Goal: Transaction & Acquisition: Obtain resource

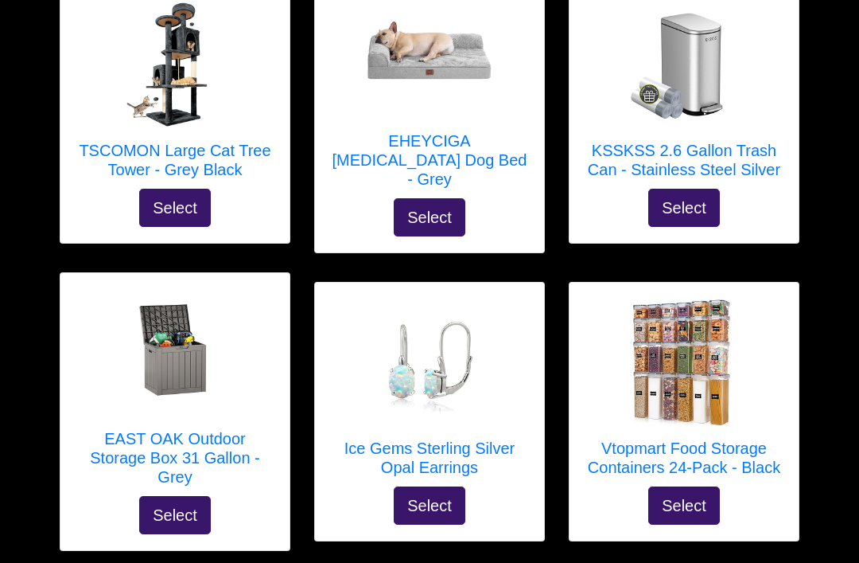
scroll to position [7381, 0]
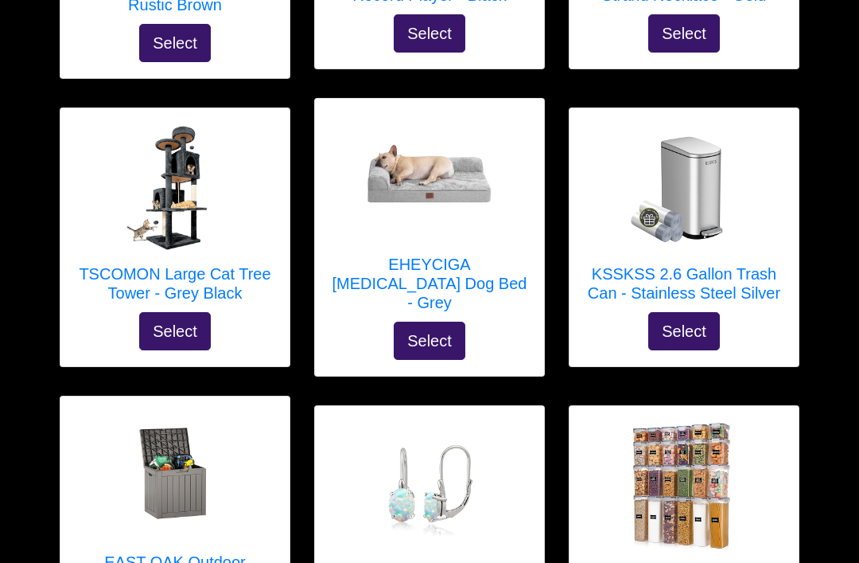
click at [162, 313] on button "Select" at bounding box center [175, 332] width 72 height 38
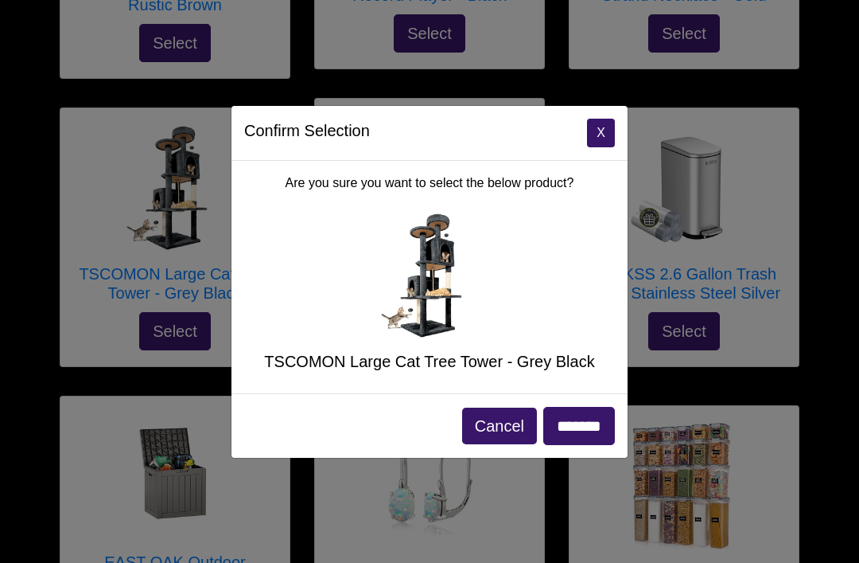
scroll to position [7229, 0]
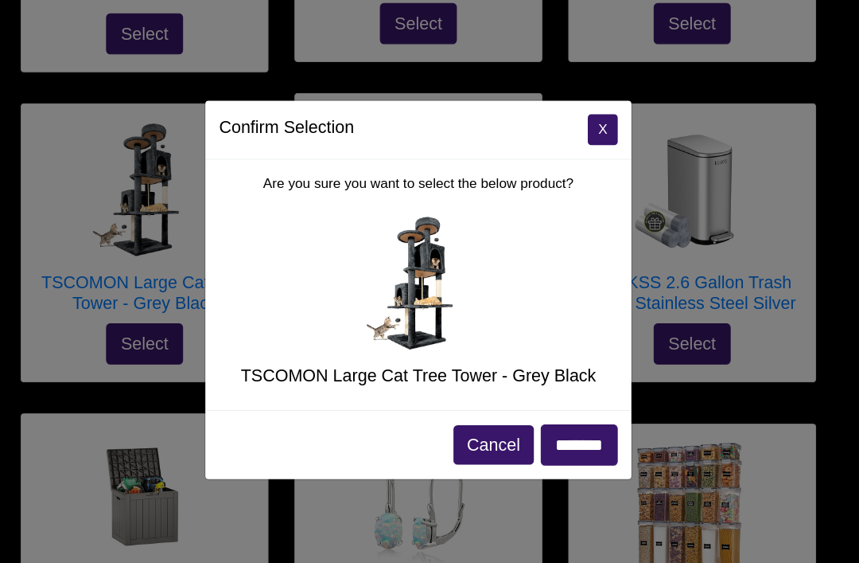
click at [462, 411] on button "Cancel" at bounding box center [499, 425] width 75 height 37
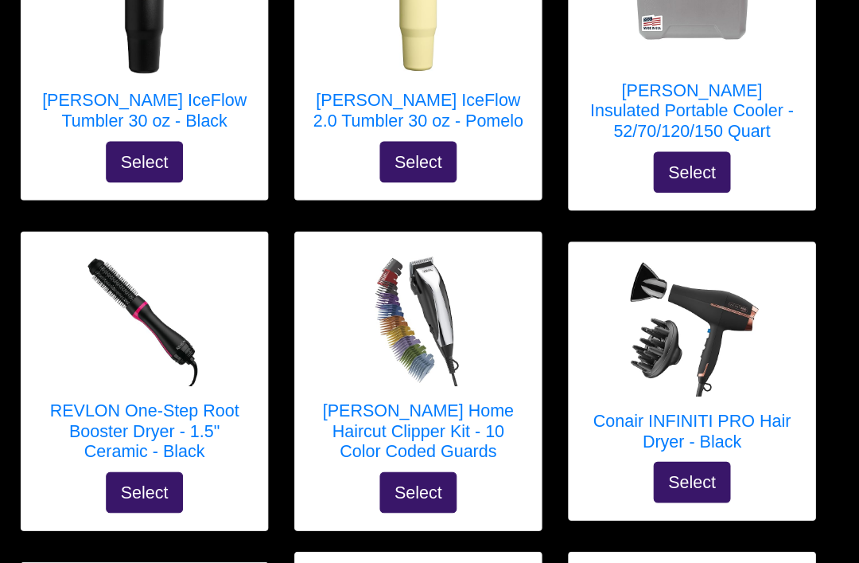
scroll to position [5619, 0]
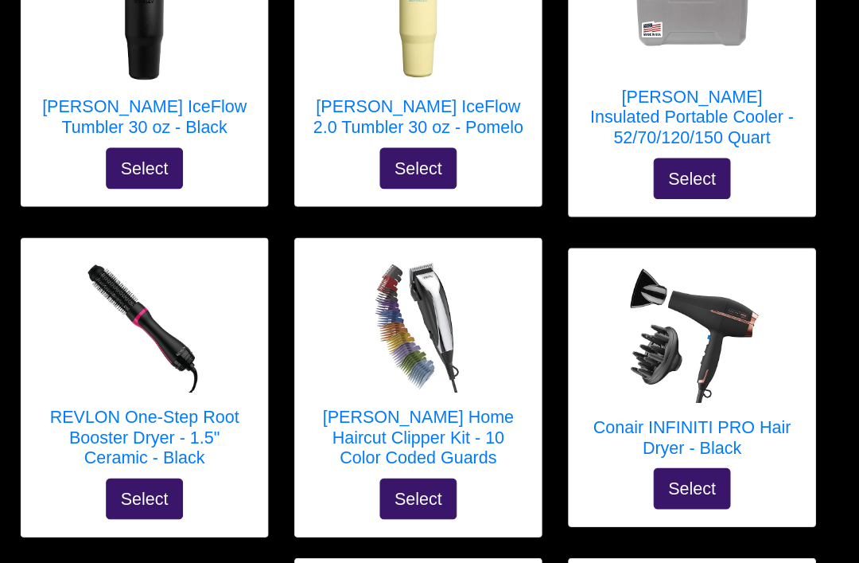
click at [150, 444] on button "Select" at bounding box center [175, 463] width 72 height 38
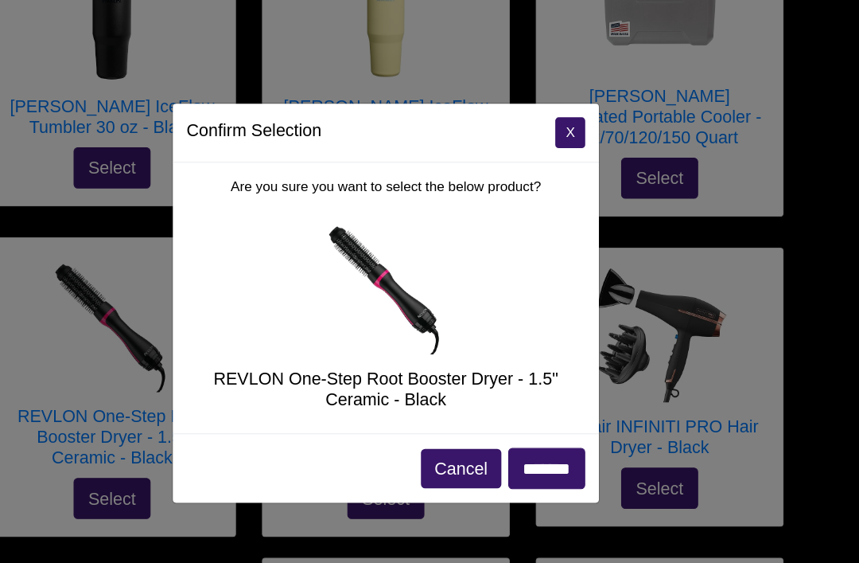
click at [557, 126] on button "X" at bounding box center [571, 123] width 28 height 29
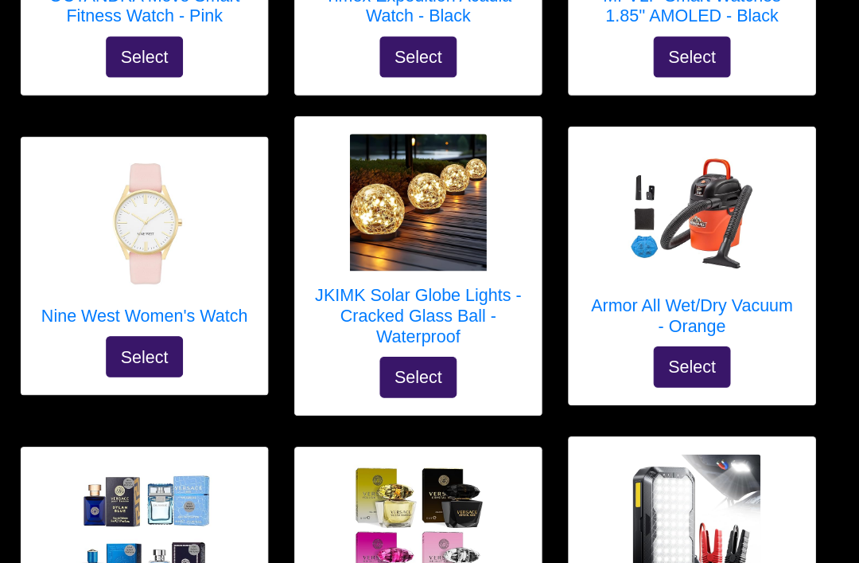
scroll to position [4236, 0]
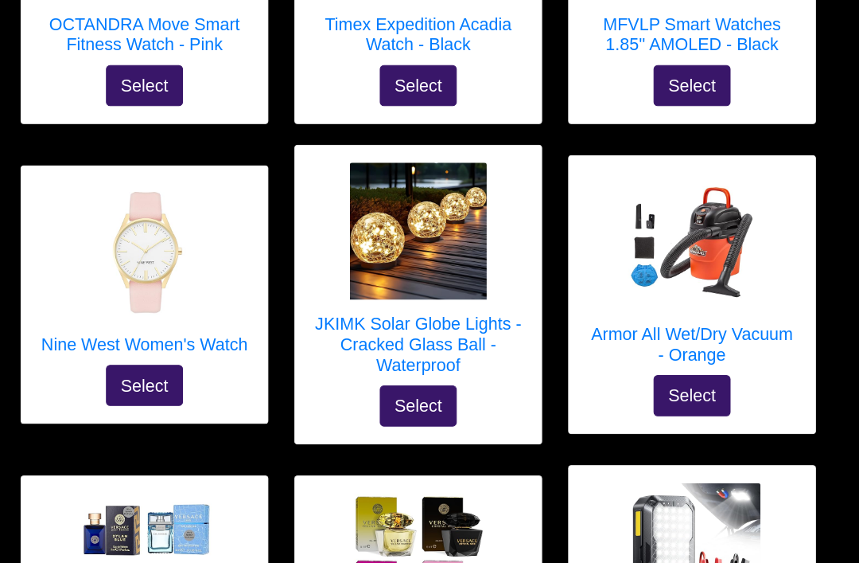
click at [404, 358] on button "Select" at bounding box center [430, 377] width 72 height 38
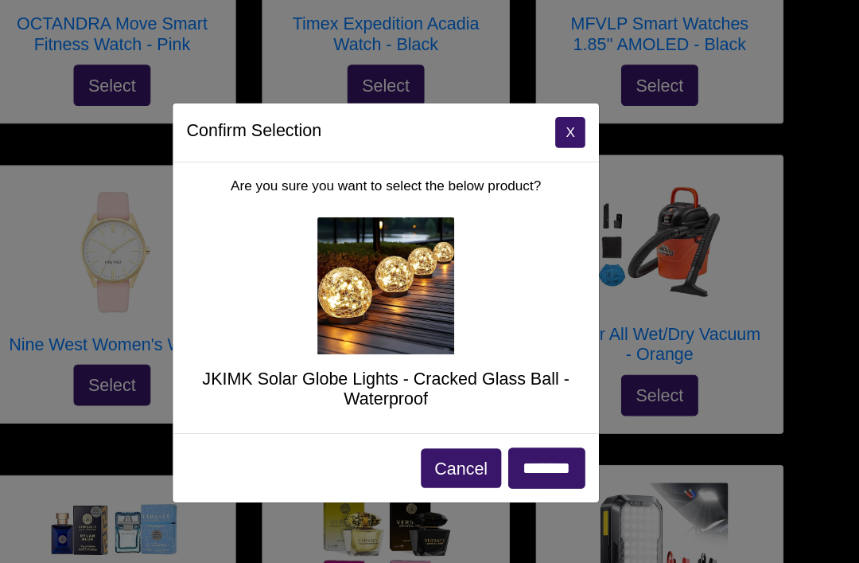
click at [557, 115] on button "X" at bounding box center [571, 123] width 28 height 29
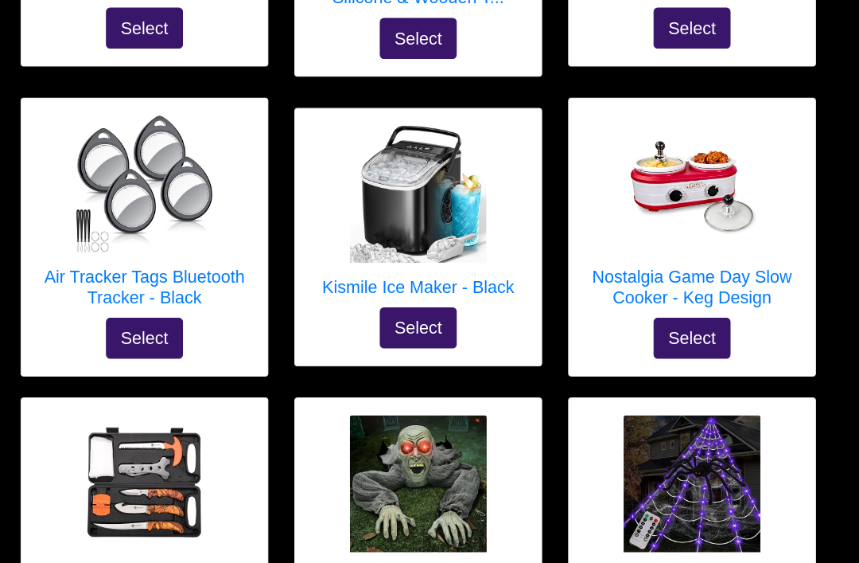
scroll to position [3424, 0]
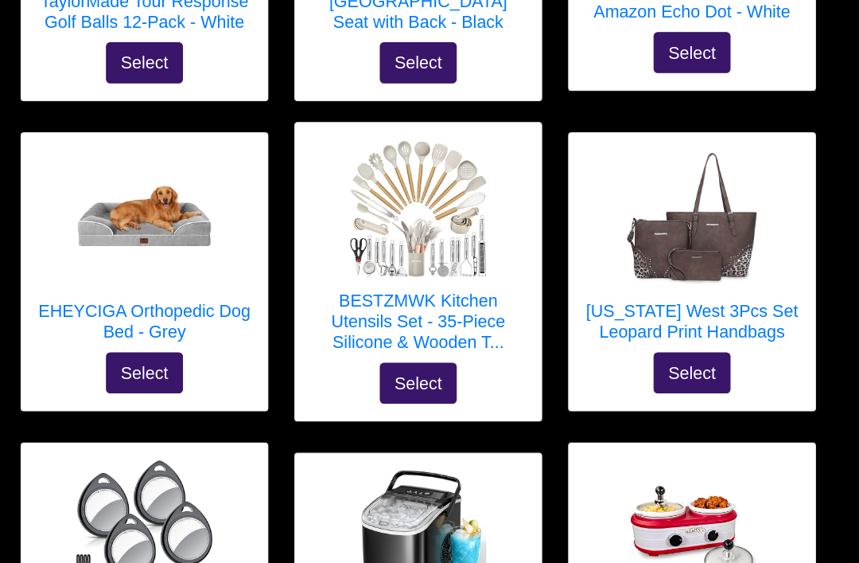
click at [653, 327] on button "Select" at bounding box center [685, 346] width 72 height 38
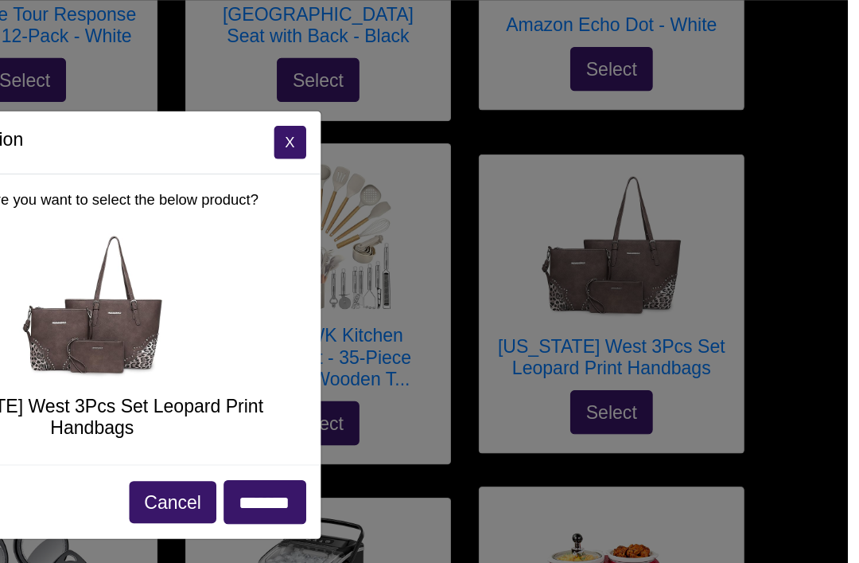
scroll to position [3093, 0]
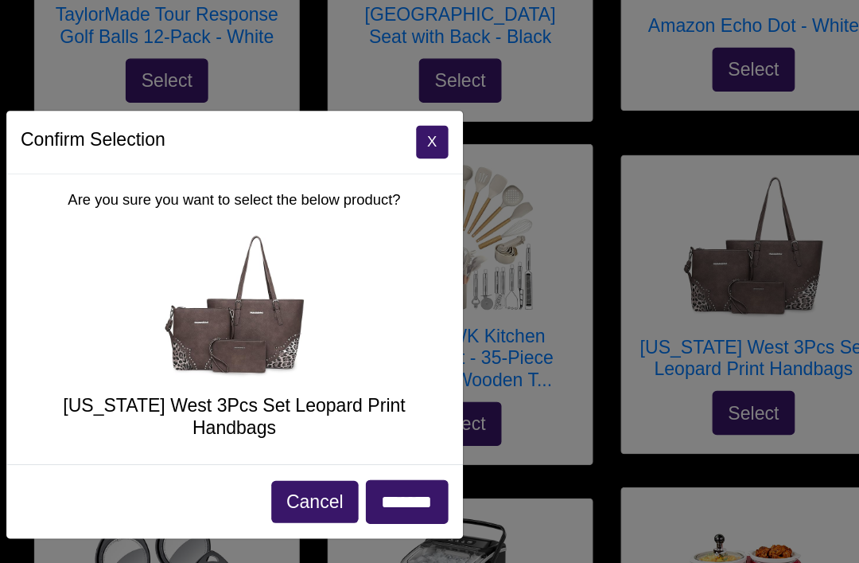
click at [368, 124] on button "X" at bounding box center [375, 123] width 28 height 29
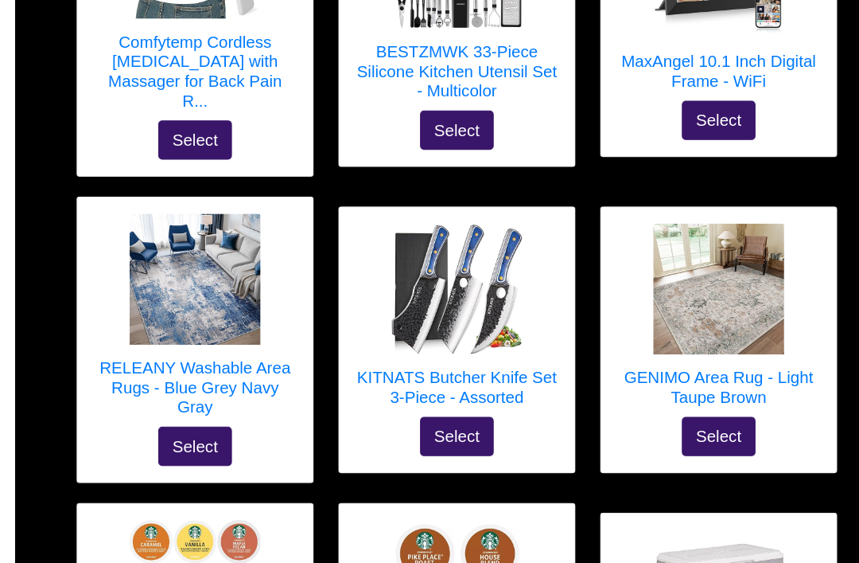
scroll to position [1278, 0]
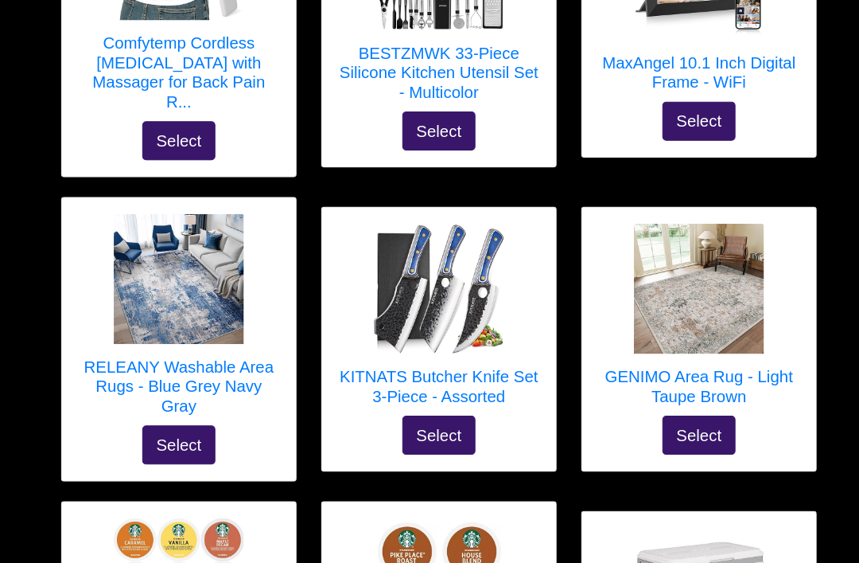
click at [178, 419] on button "Select" at bounding box center [175, 435] width 72 height 38
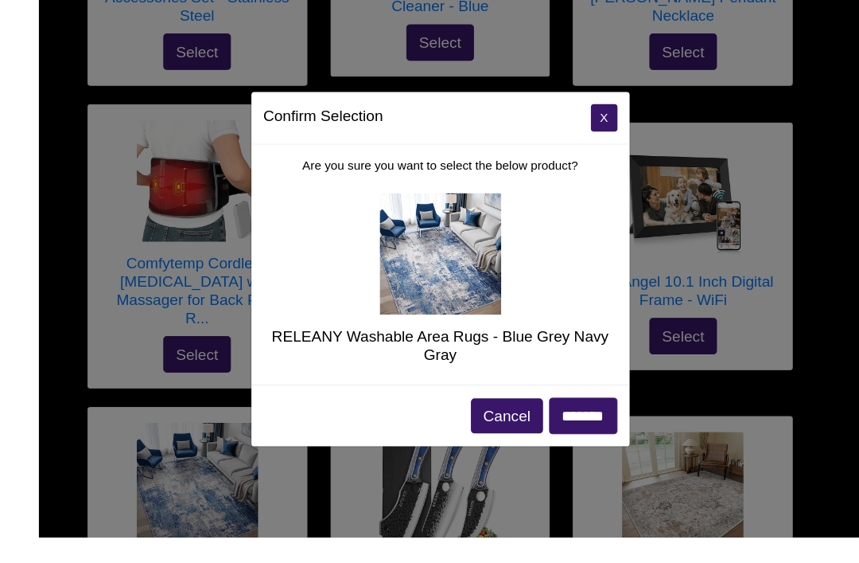
scroll to position [1158, 0]
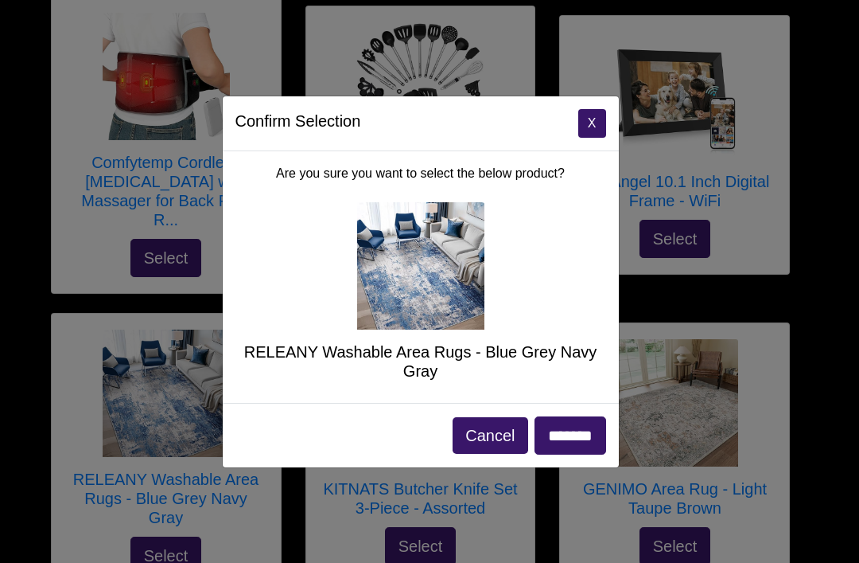
click at [592, 138] on button "X" at bounding box center [593, 123] width 28 height 29
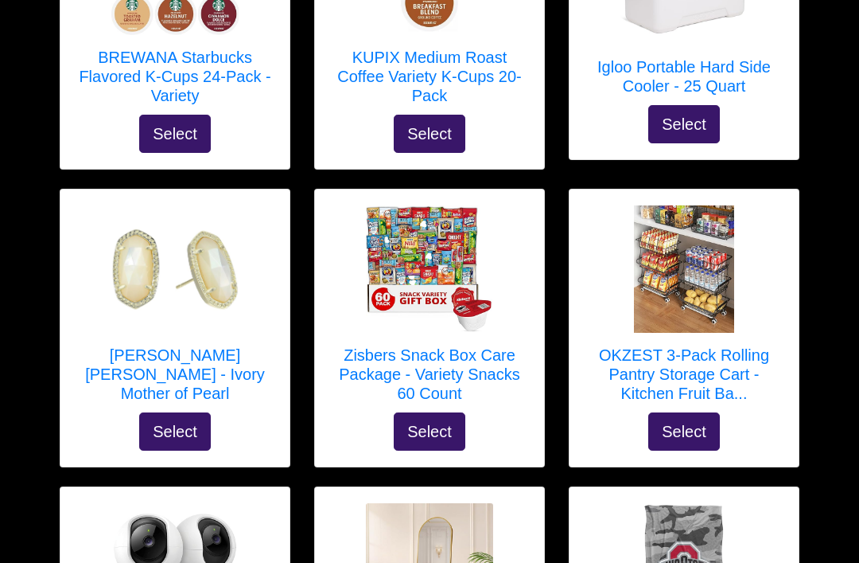
scroll to position [1879, 0]
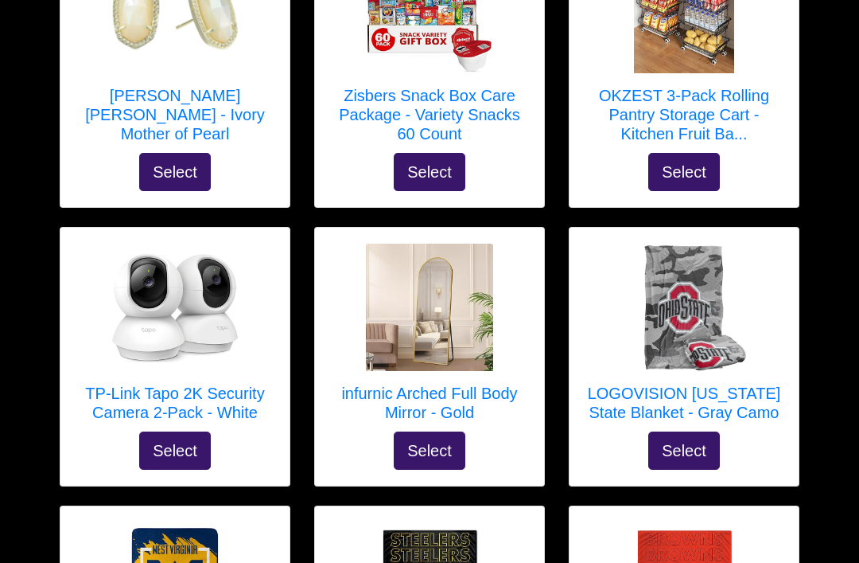
scroll to position [2138, 0]
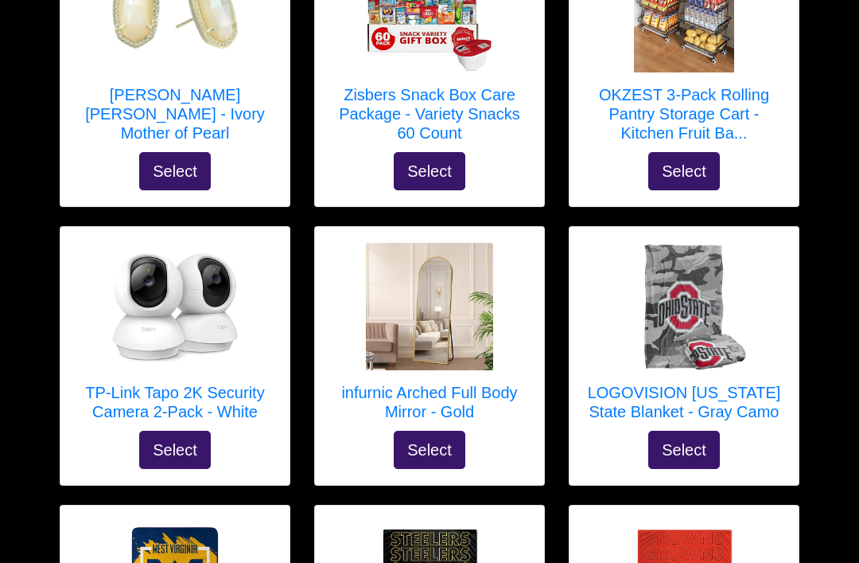
click at [186, 431] on button "Select" at bounding box center [175, 450] width 72 height 38
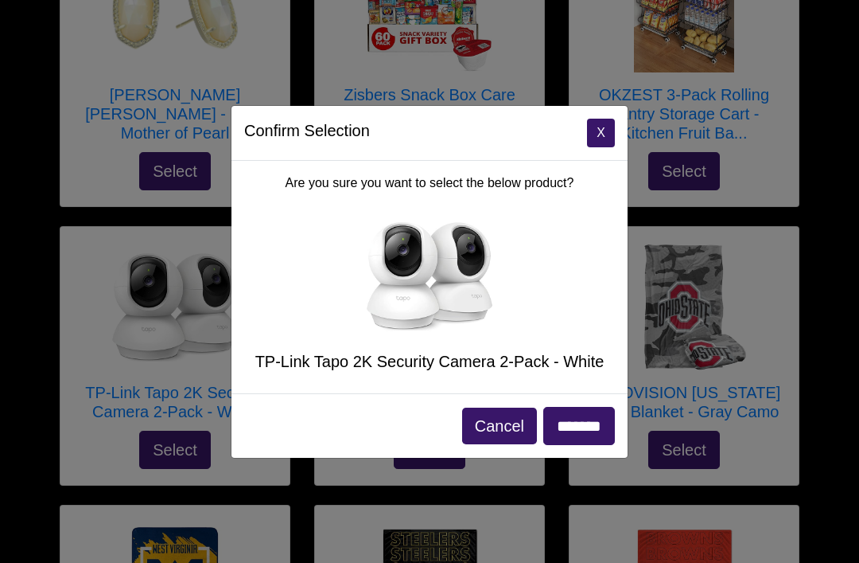
click at [600, 147] on button "X" at bounding box center [601, 133] width 28 height 29
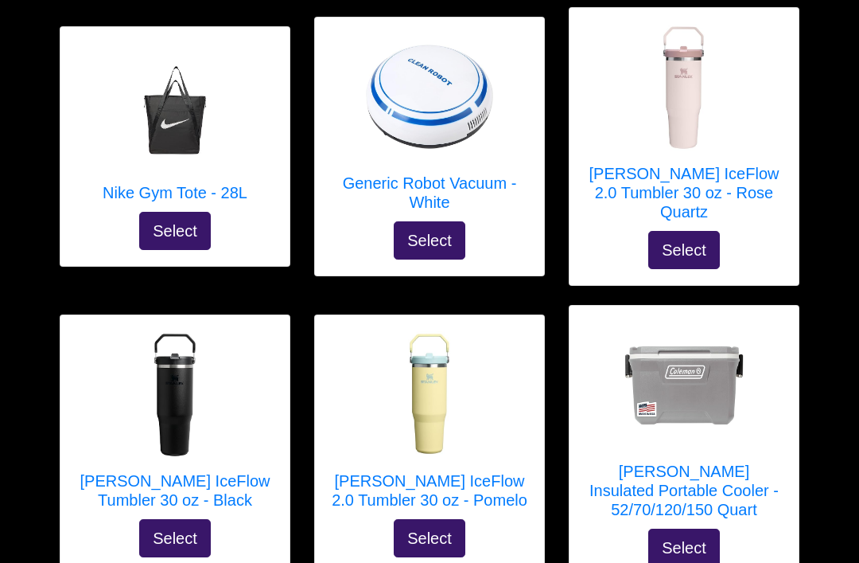
scroll to position [5237, 0]
